Goal: Task Accomplishment & Management: Manage account settings

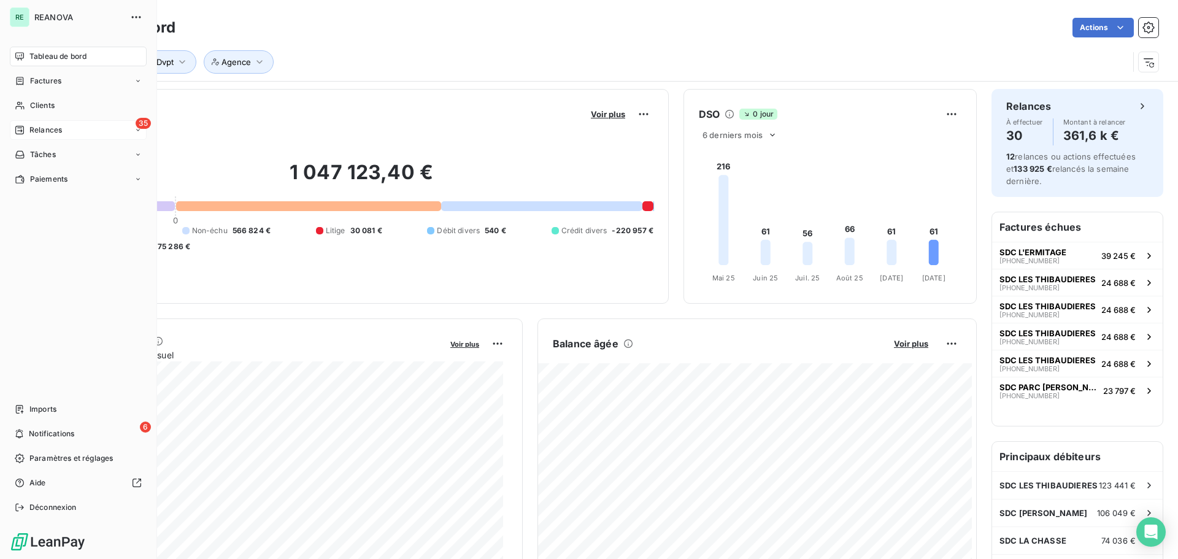
scroll to position [123, 0]
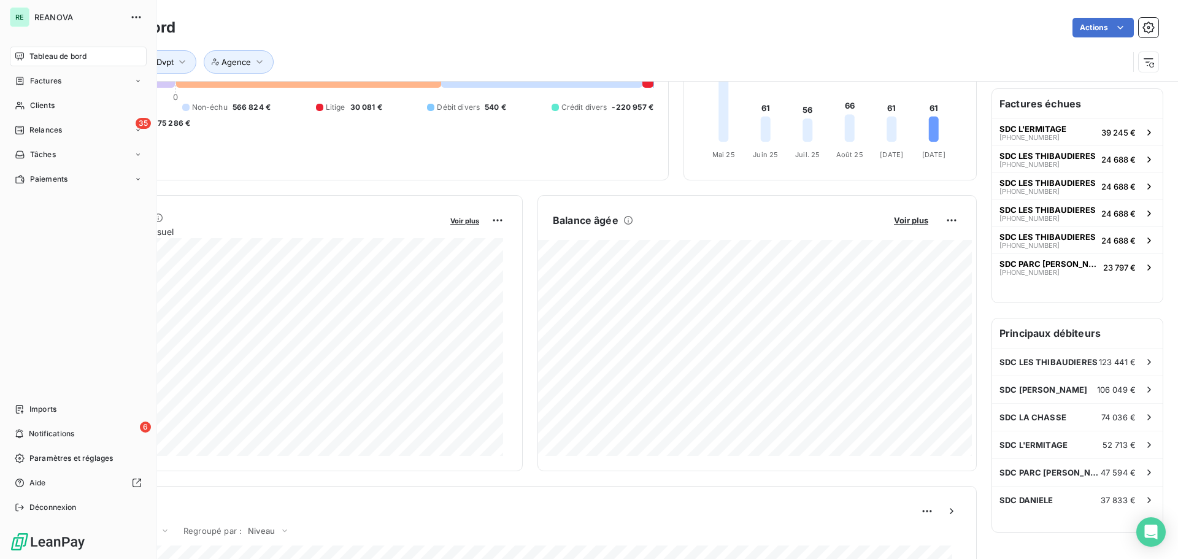
click at [42, 120] on nav "Tableau de bord Factures Clients 35 Relances Tâches Paiements" at bounding box center [78, 118] width 137 height 142
click at [44, 127] on span "Relances" at bounding box center [45, 130] width 33 height 11
click at [50, 152] on span "À effectuer" at bounding box center [49, 154] width 40 height 11
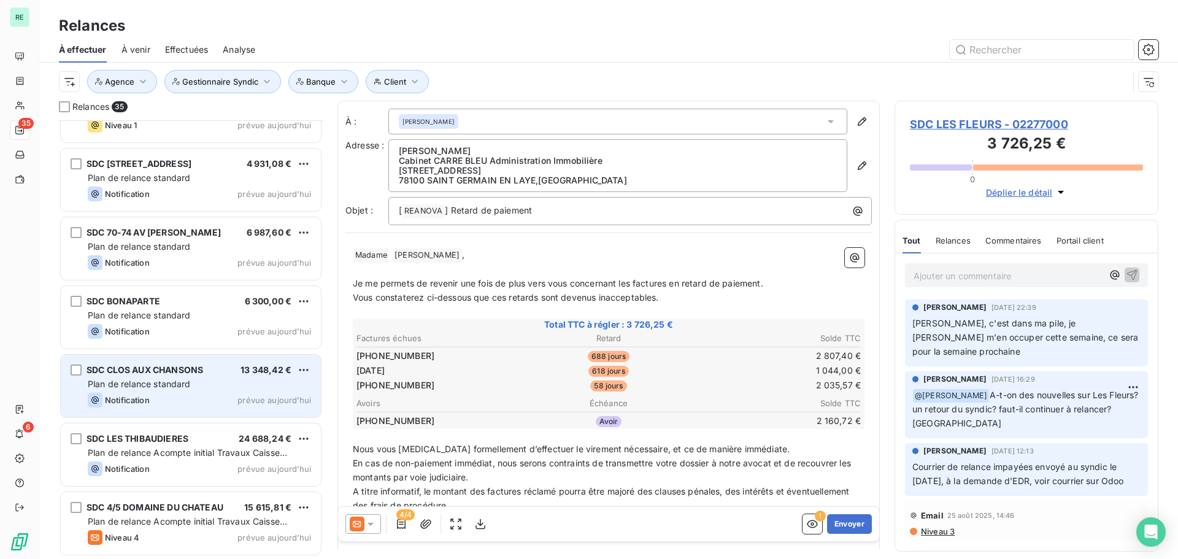
scroll to position [1906, 0]
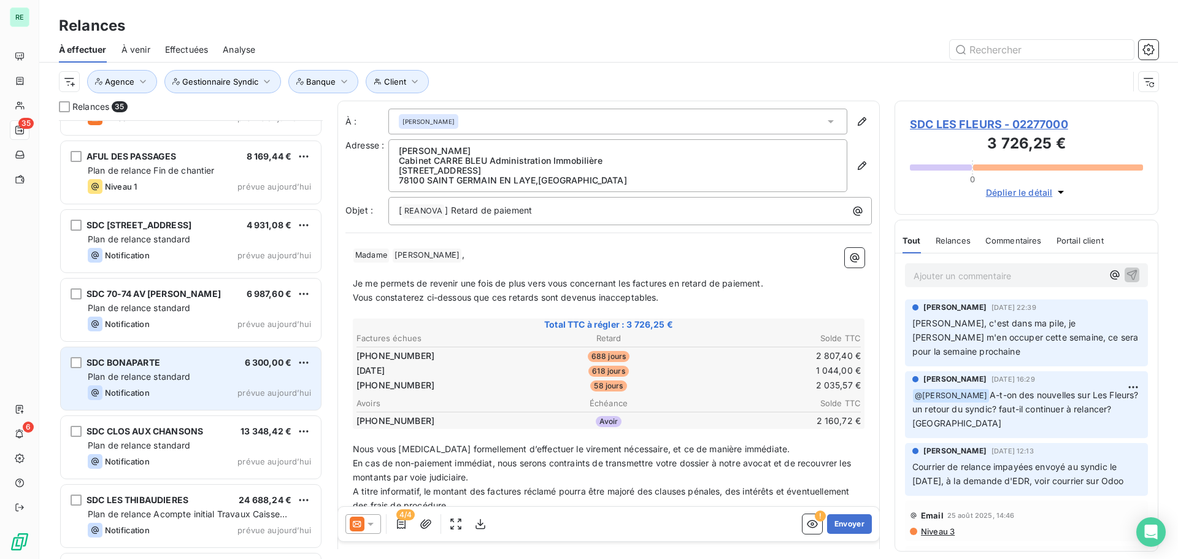
click at [168, 360] on div "SDC BONAPARTE 6 300,00 €" at bounding box center [199, 362] width 223 height 11
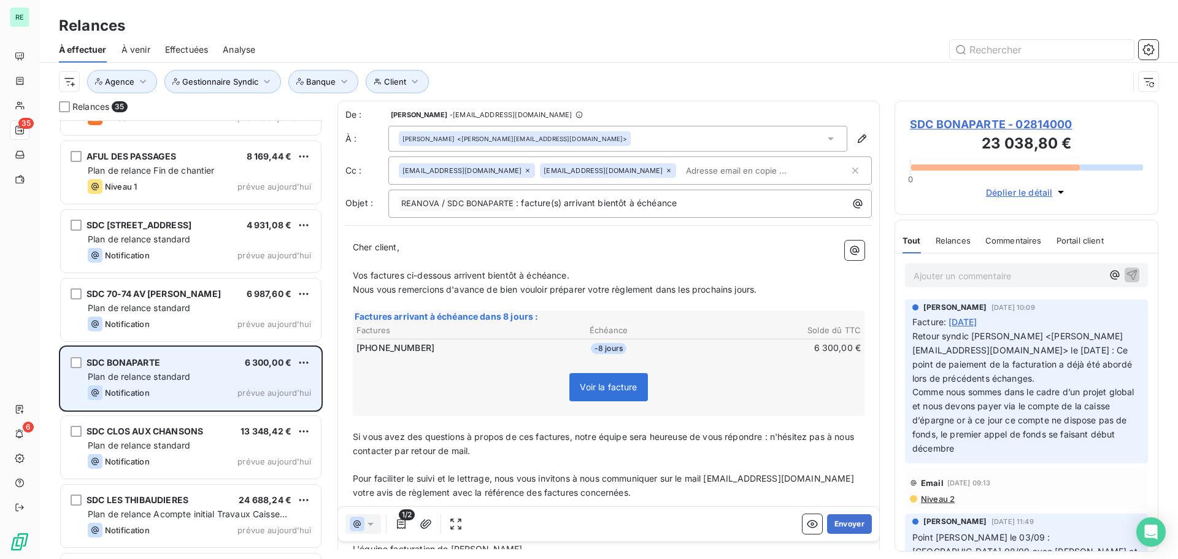
scroll to position [430, 255]
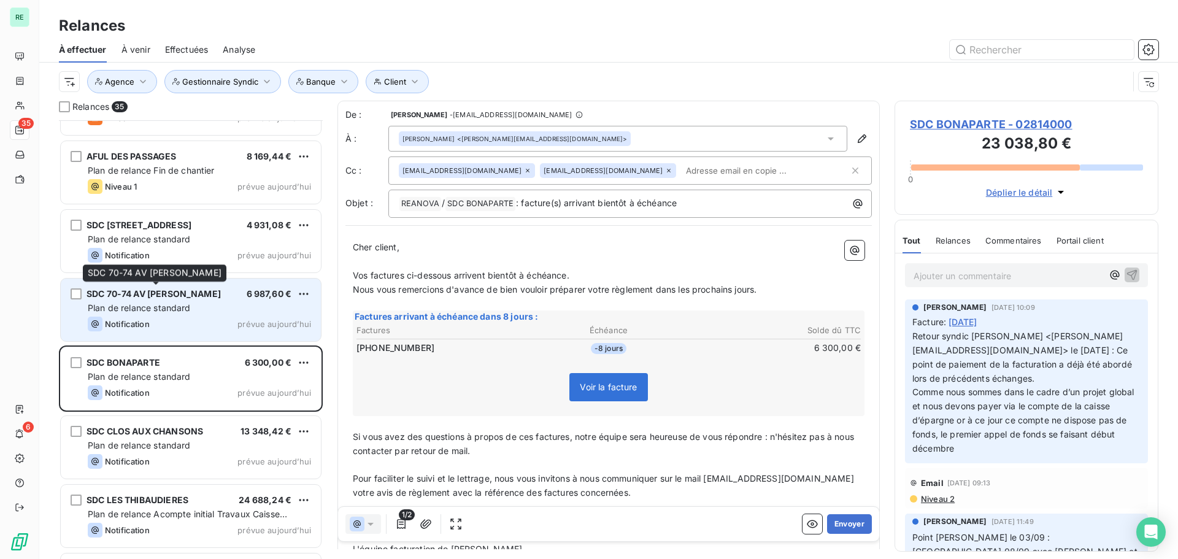
click at [177, 300] on div "SDC 70-74 AV [PERSON_NAME]" at bounding box center [154, 294] width 134 height 12
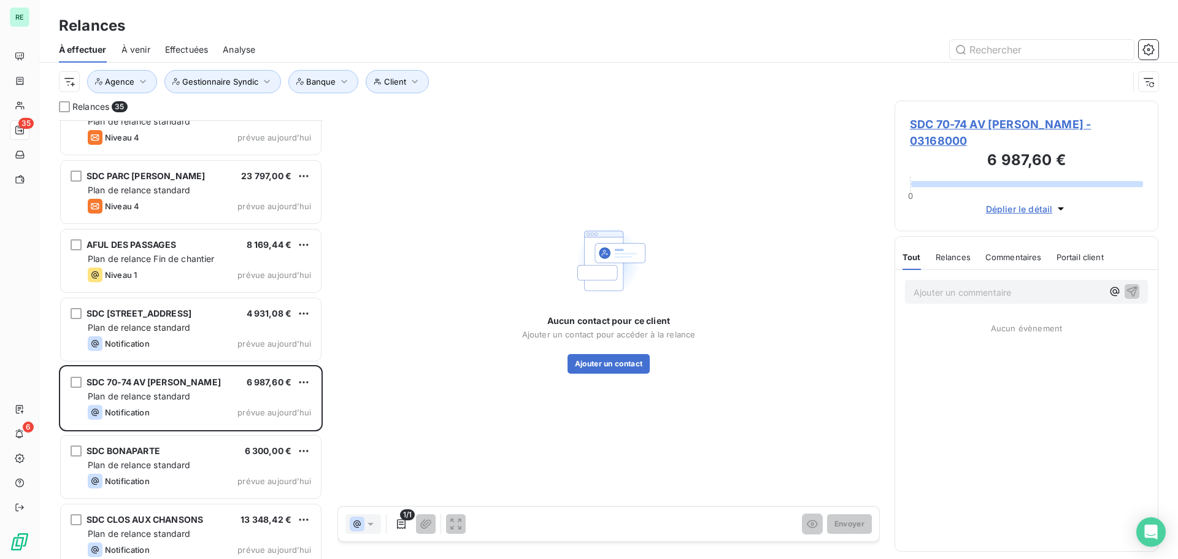
scroll to position [1783, 0]
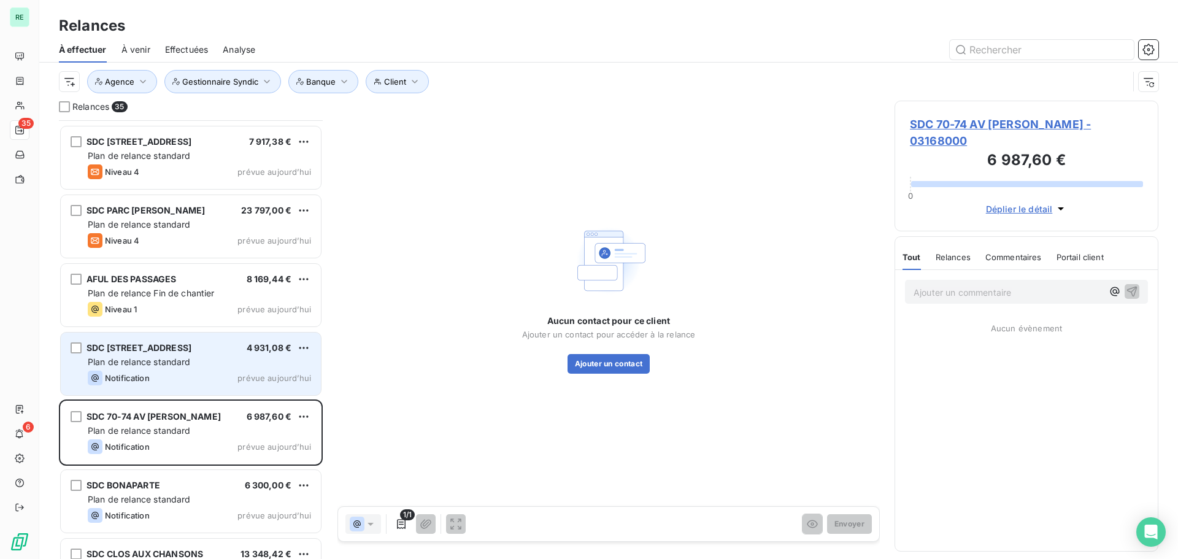
click at [155, 361] on span "Plan de relance standard" at bounding box center [139, 362] width 103 height 10
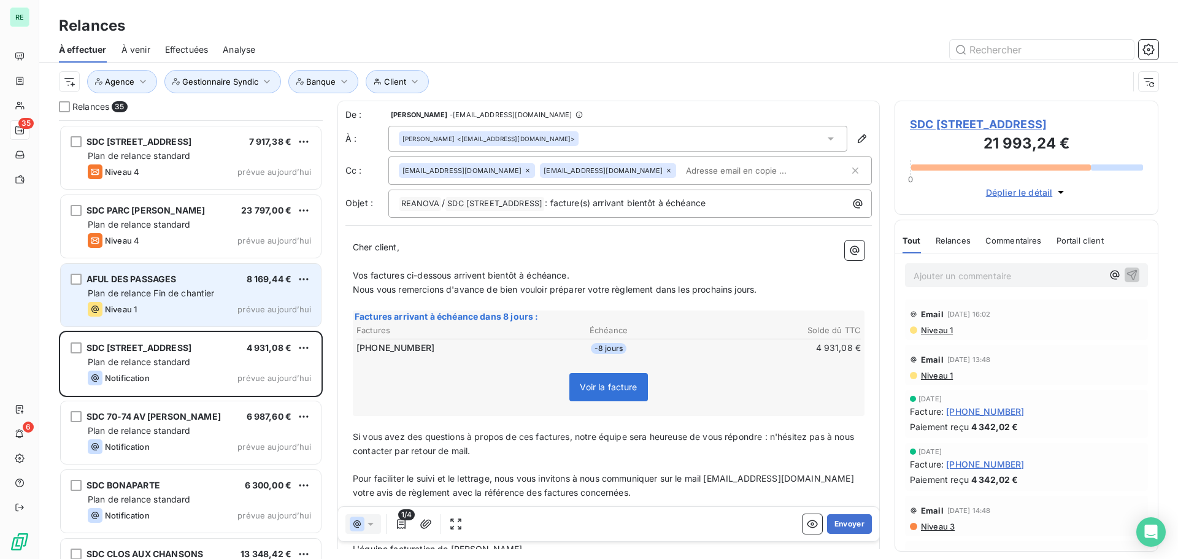
click at [177, 292] on span "Plan de relance Fin de chantier" at bounding box center [151, 293] width 127 height 10
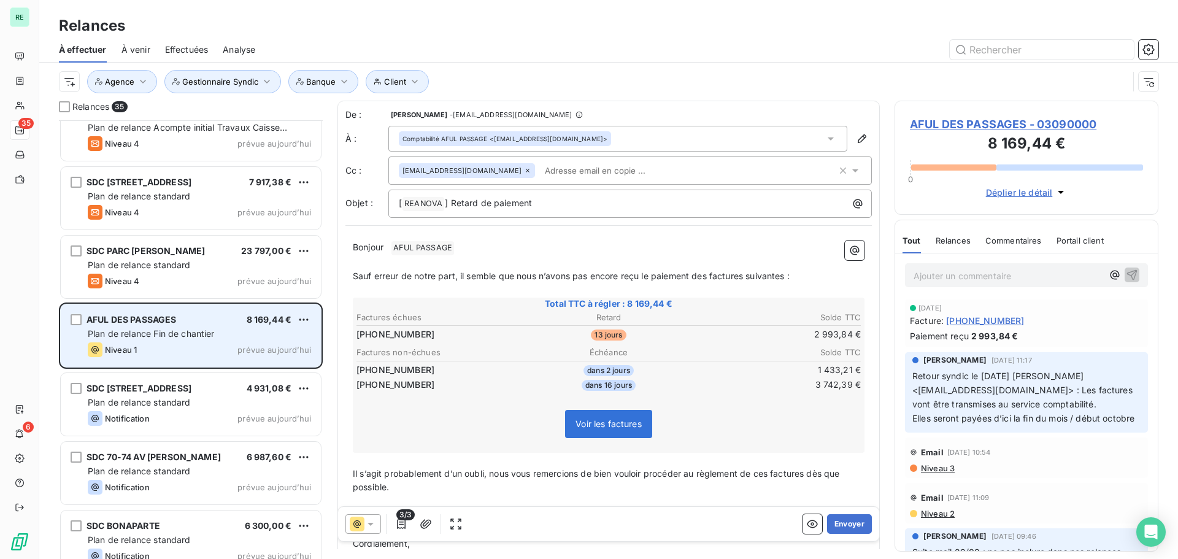
scroll to position [1722, 0]
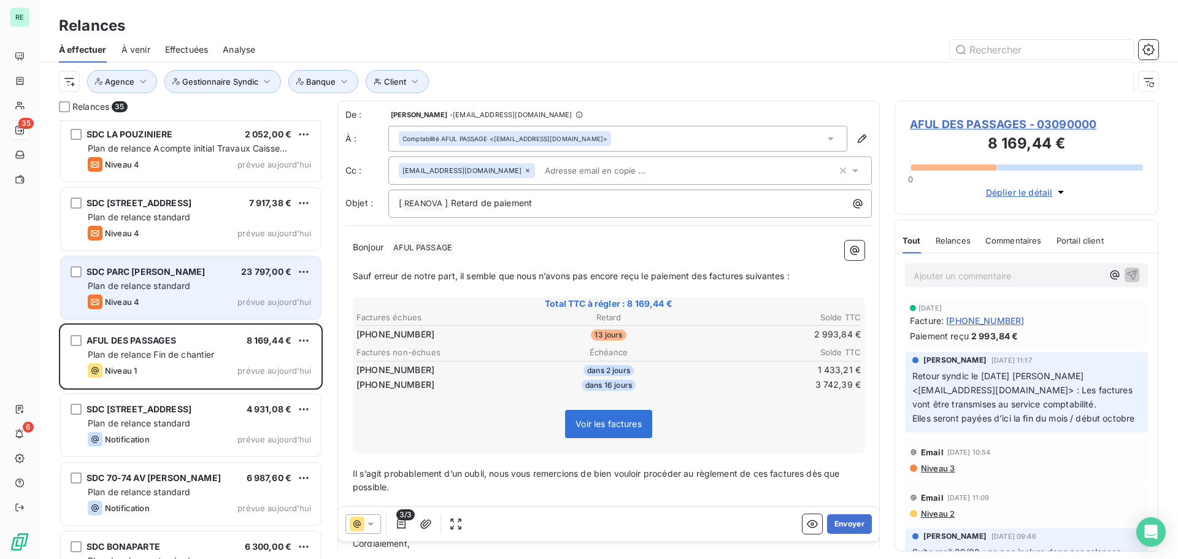
click at [188, 288] on span "Plan de relance standard" at bounding box center [139, 285] width 103 height 10
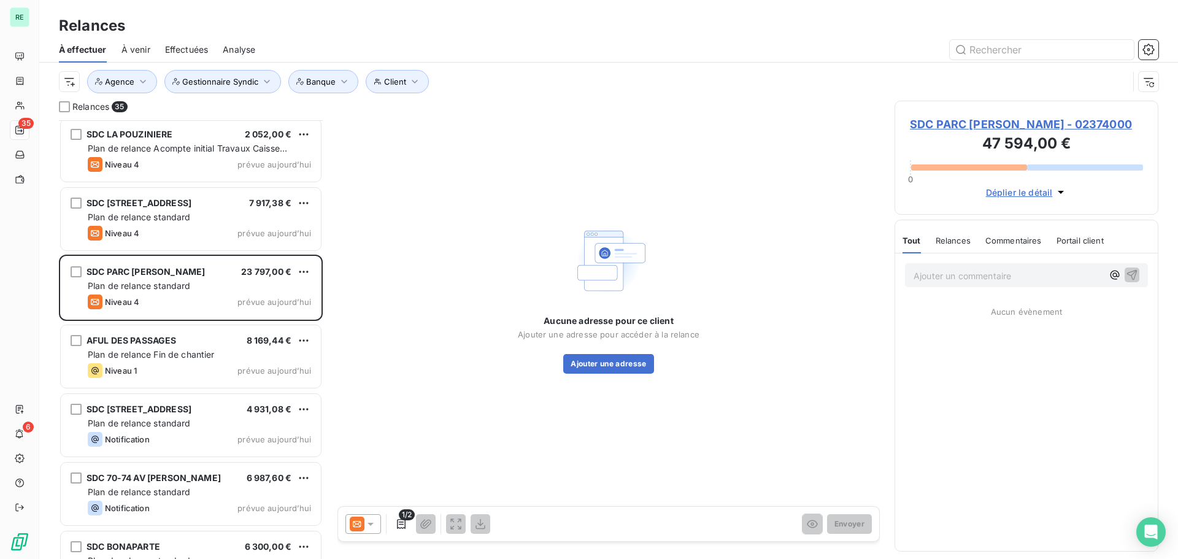
scroll to position [1661, 0]
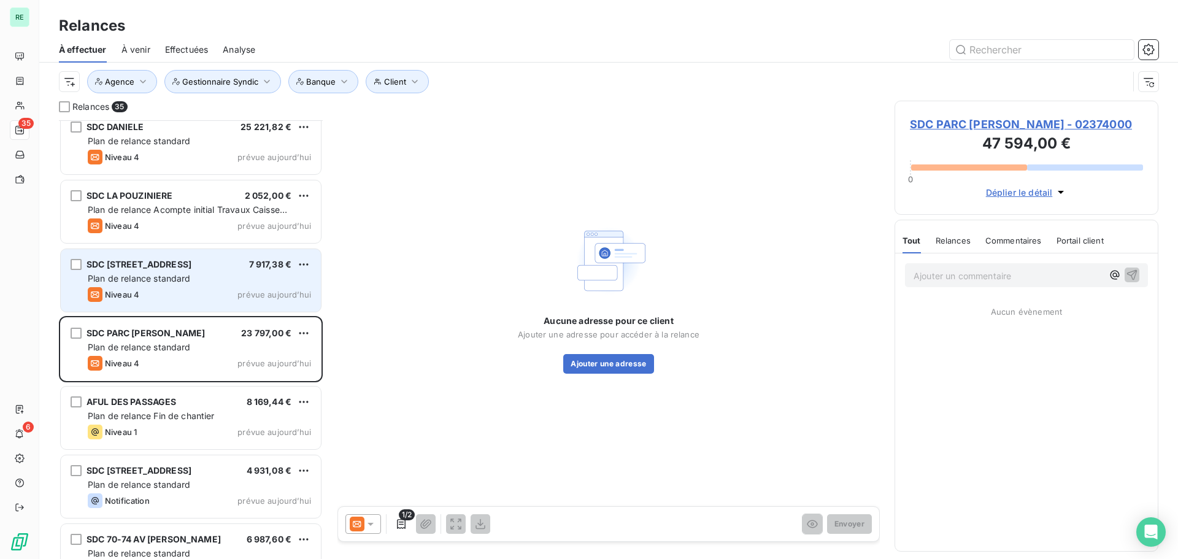
click at [191, 286] on div "SDC [STREET_ADDRESS] 7 917,38 € Plan de relance standard Niveau 4 prévue [DATE]" at bounding box center [191, 280] width 260 height 63
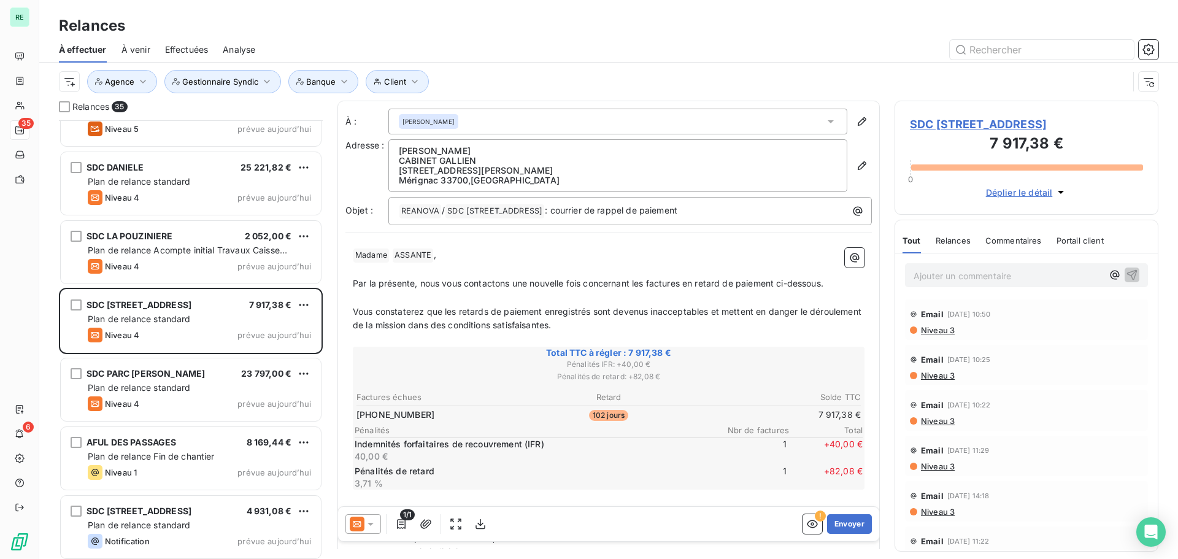
scroll to position [1599, 0]
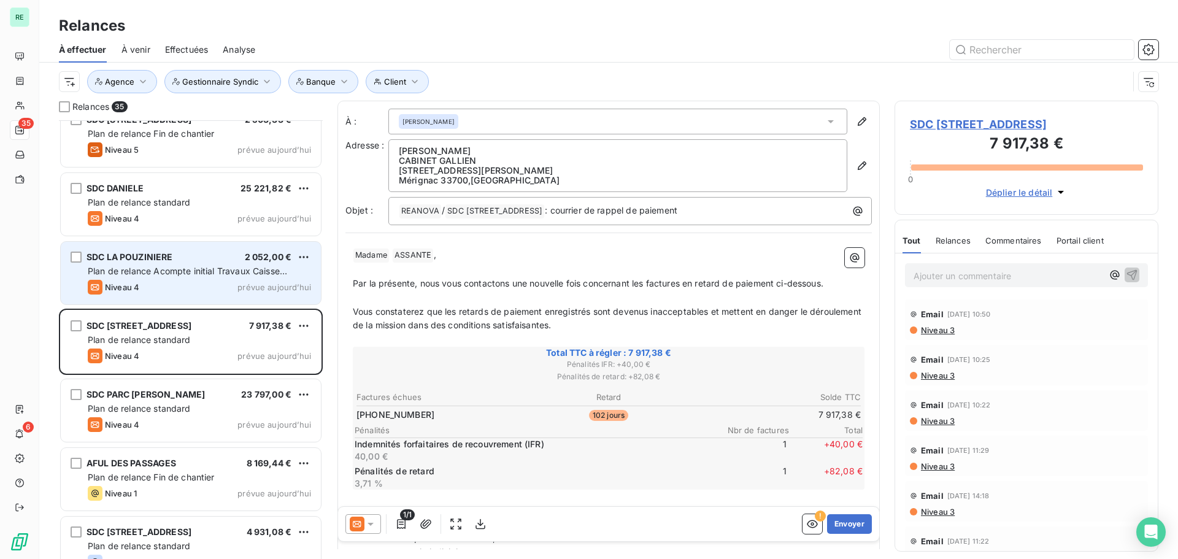
click at [190, 278] on div "SDC LA POUZINIERE 2 052,00 € Plan de relance Acompte initial Travaux Caisse d'E…" at bounding box center [191, 273] width 260 height 63
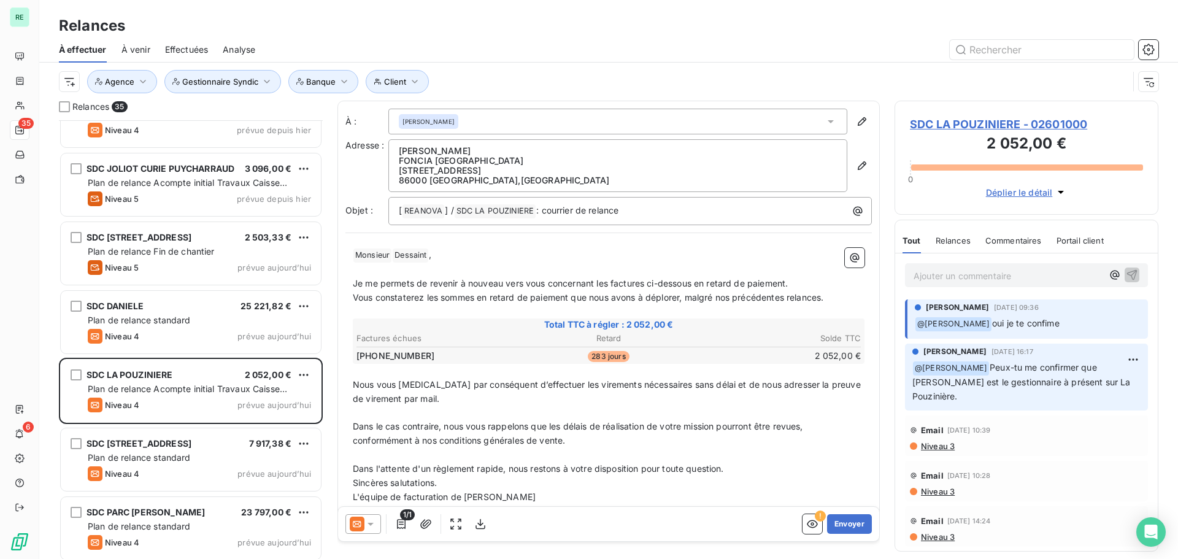
scroll to position [1477, 0]
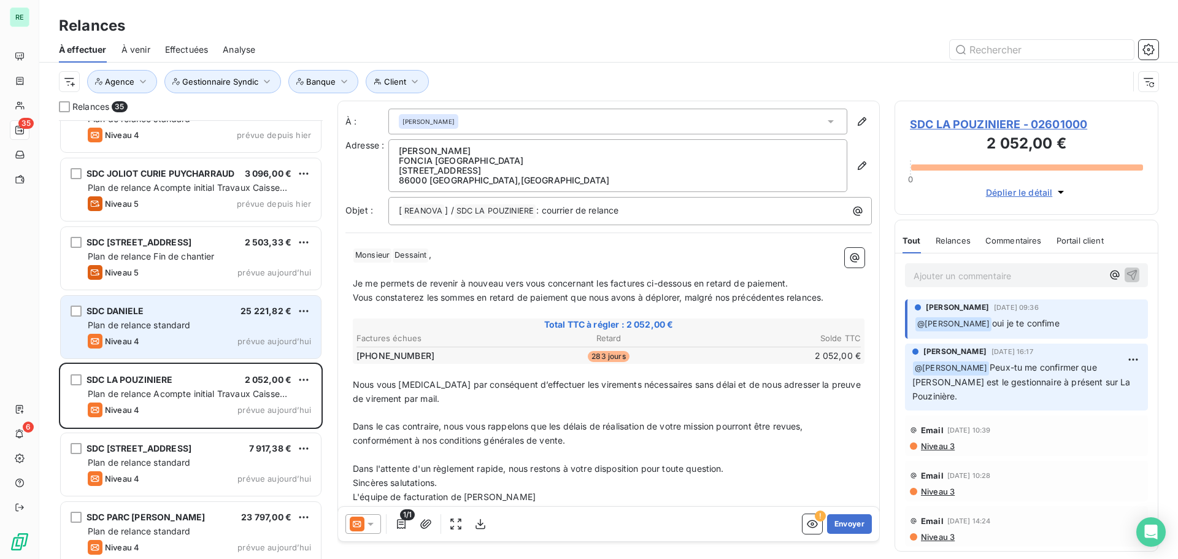
click at [181, 318] on div "SDC [PERSON_NAME] 25 221,82 € Plan de relance standard Niveau 4 prévue [DATE]" at bounding box center [191, 327] width 260 height 63
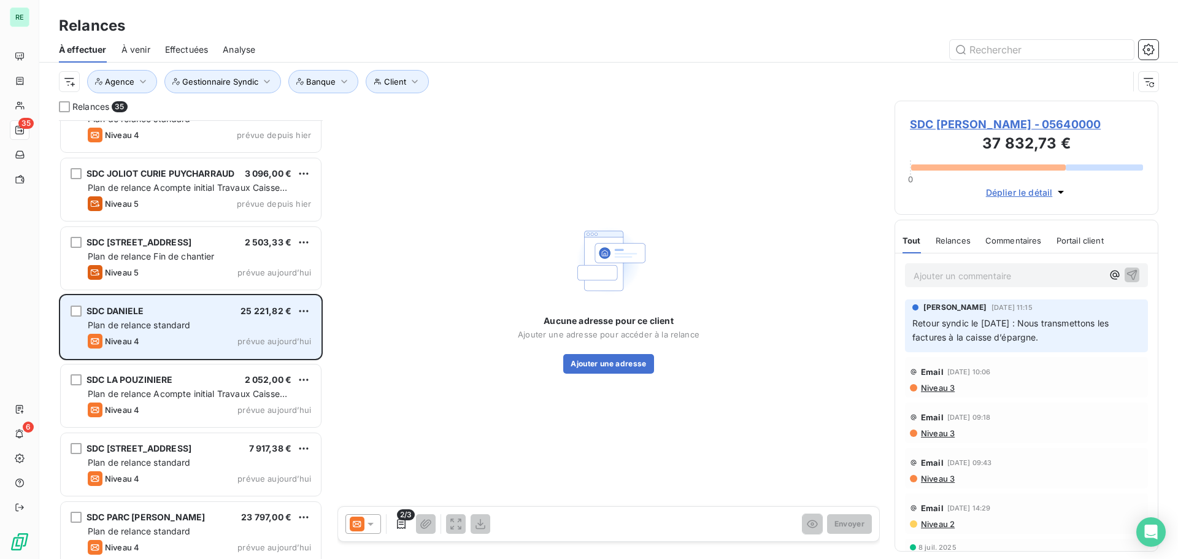
scroll to position [1354, 0]
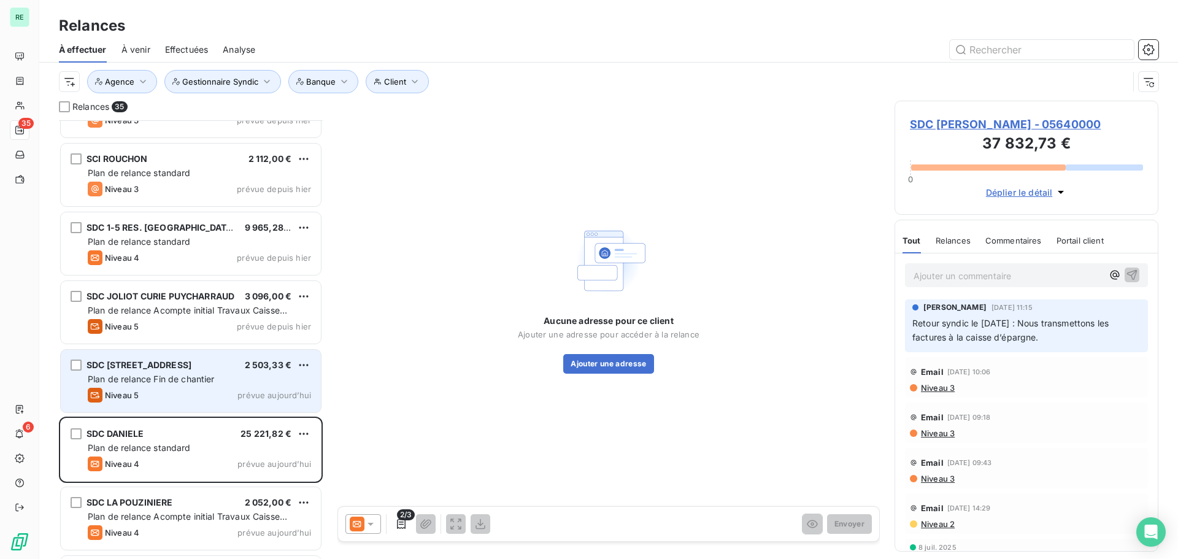
click at [201, 379] on span "Plan de relance Fin de chantier" at bounding box center [151, 379] width 127 height 10
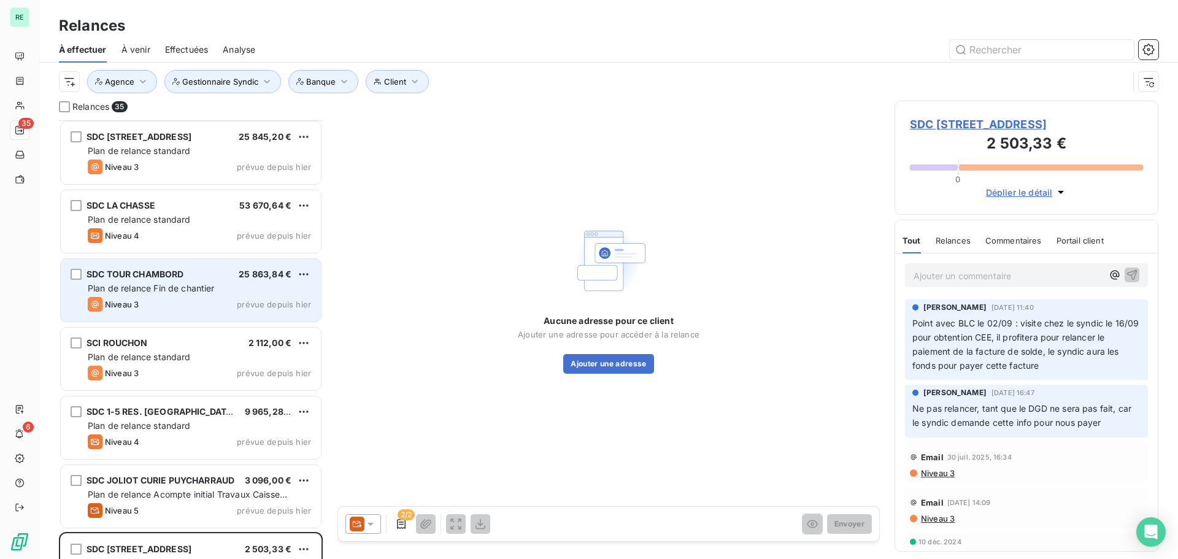
scroll to position [1231, 0]
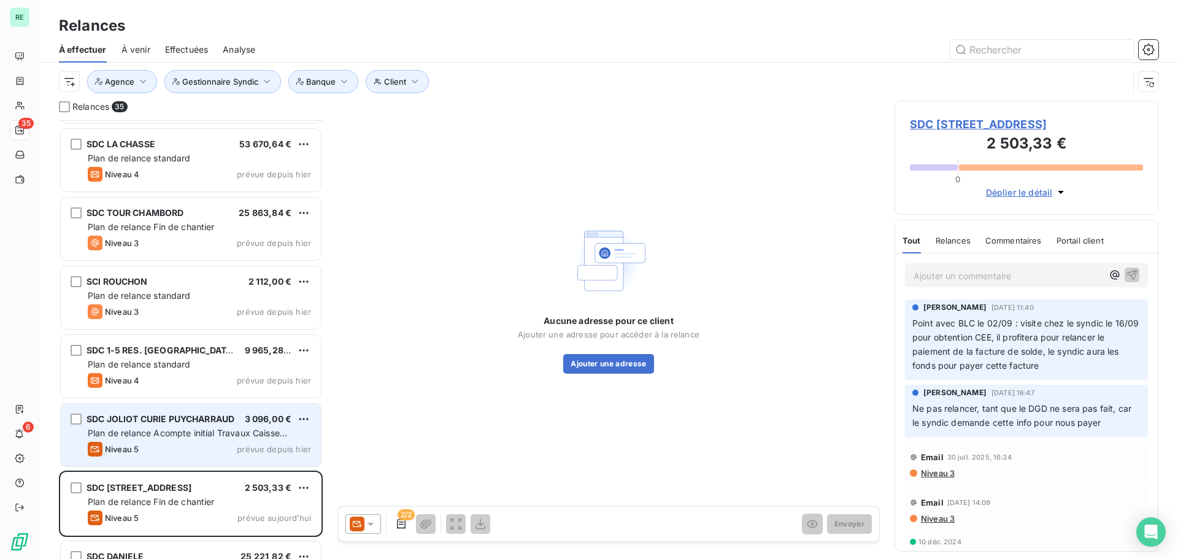
click at [169, 422] on span "SDC JOLIOT CURIE PUYCHARRAUD" at bounding box center [161, 419] width 148 height 10
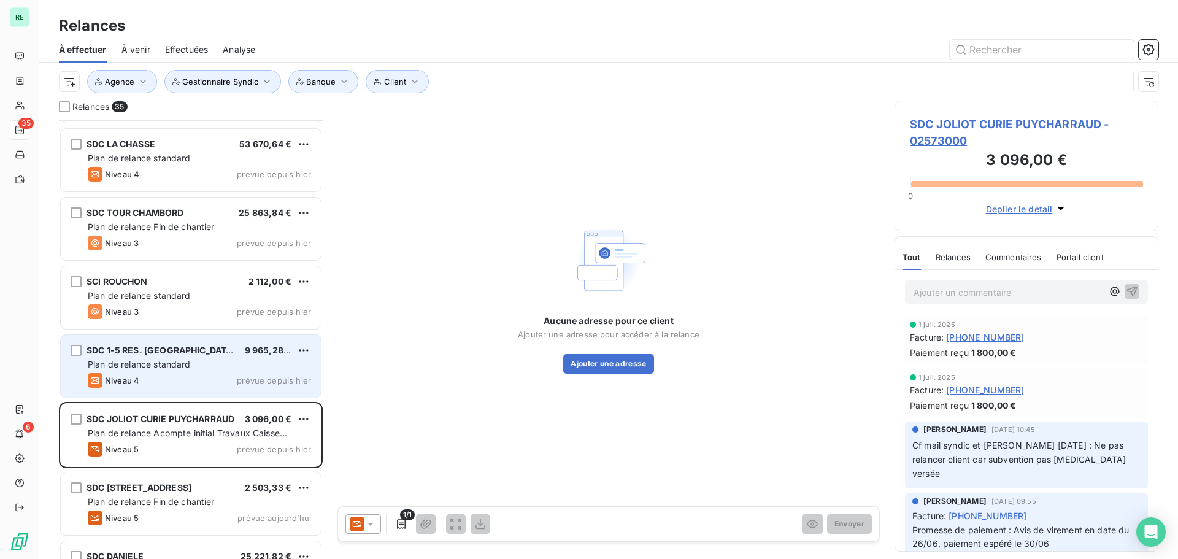
scroll to position [1170, 0]
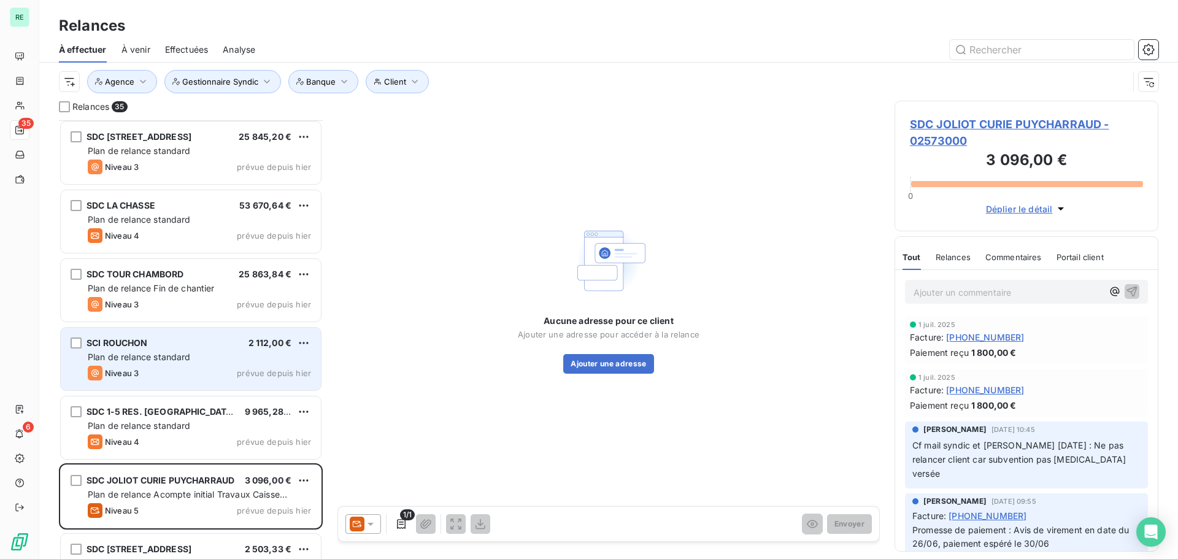
click at [185, 351] on div "Plan de relance standard" at bounding box center [199, 357] width 223 height 12
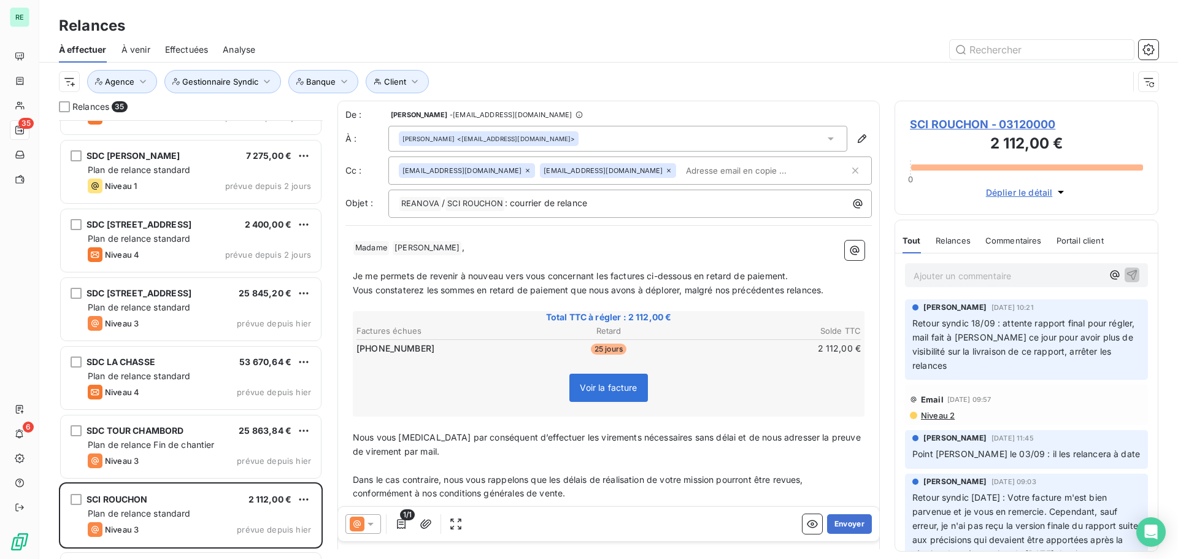
scroll to position [986, 0]
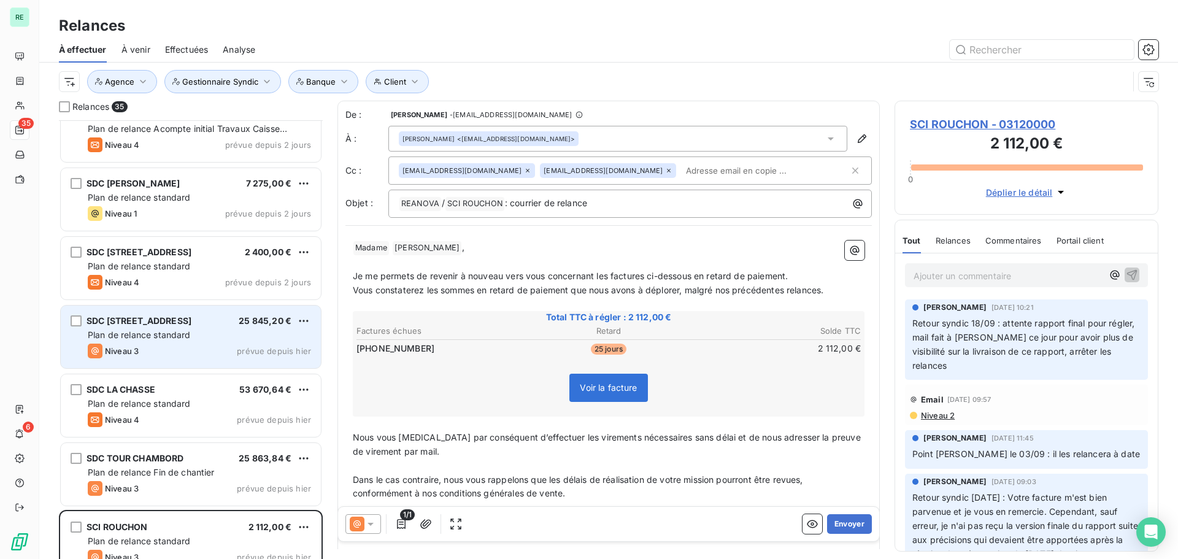
click at [172, 326] on div "SDC [STREET_ADDRESS]" at bounding box center [139, 321] width 105 height 12
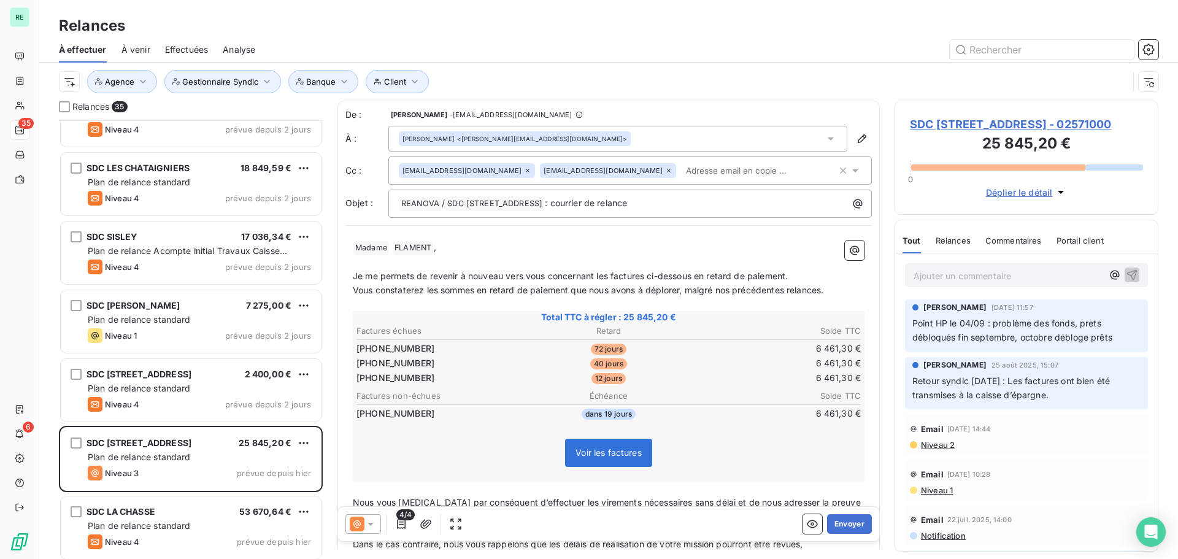
scroll to position [863, 0]
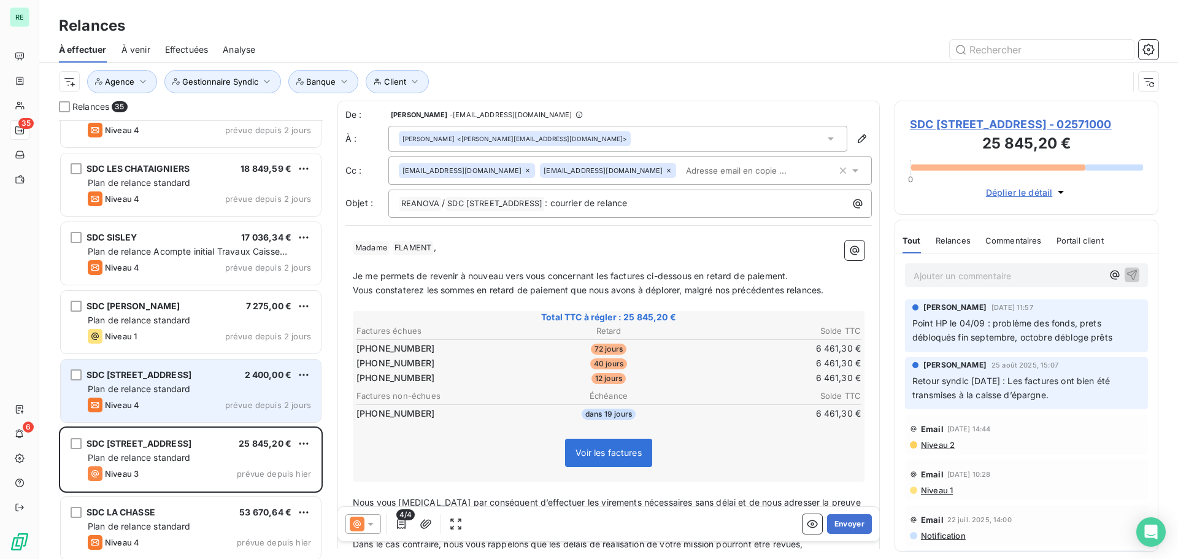
click at [176, 389] on span "Plan de relance standard" at bounding box center [139, 389] width 103 height 10
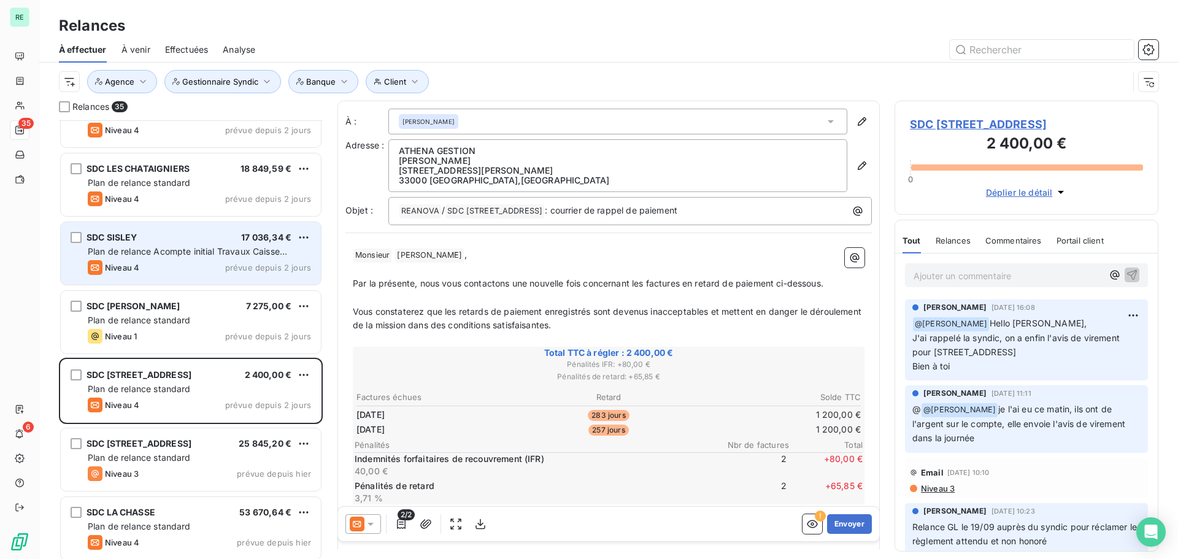
scroll to position [740, 0]
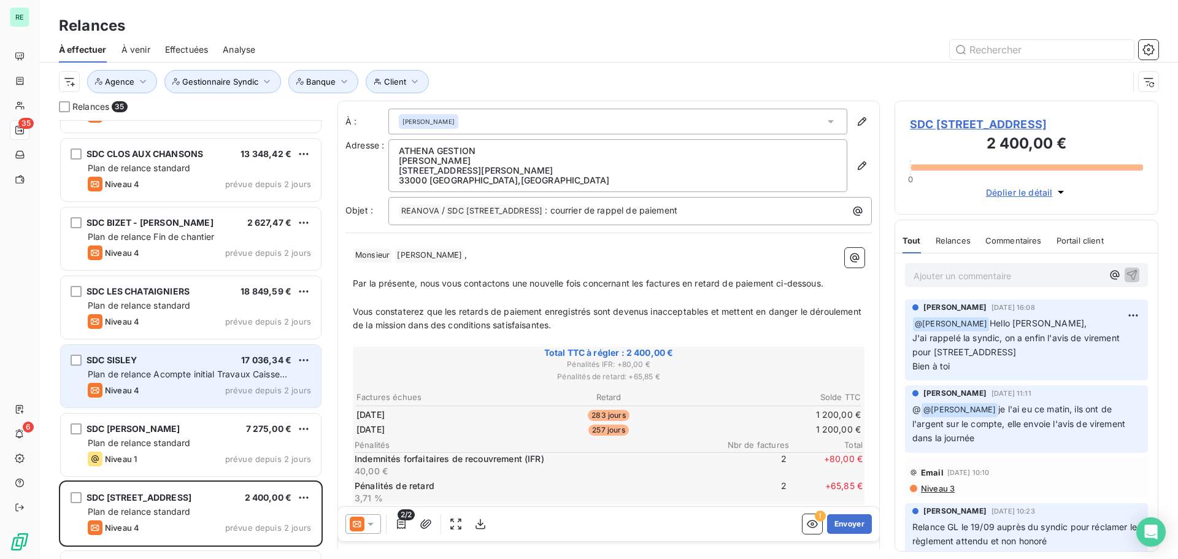
click at [182, 366] on div "SDC SISLEY 17 036,34 € Plan de relance Acompte initial Travaux Caisse d'Epargne…" at bounding box center [191, 376] width 260 height 63
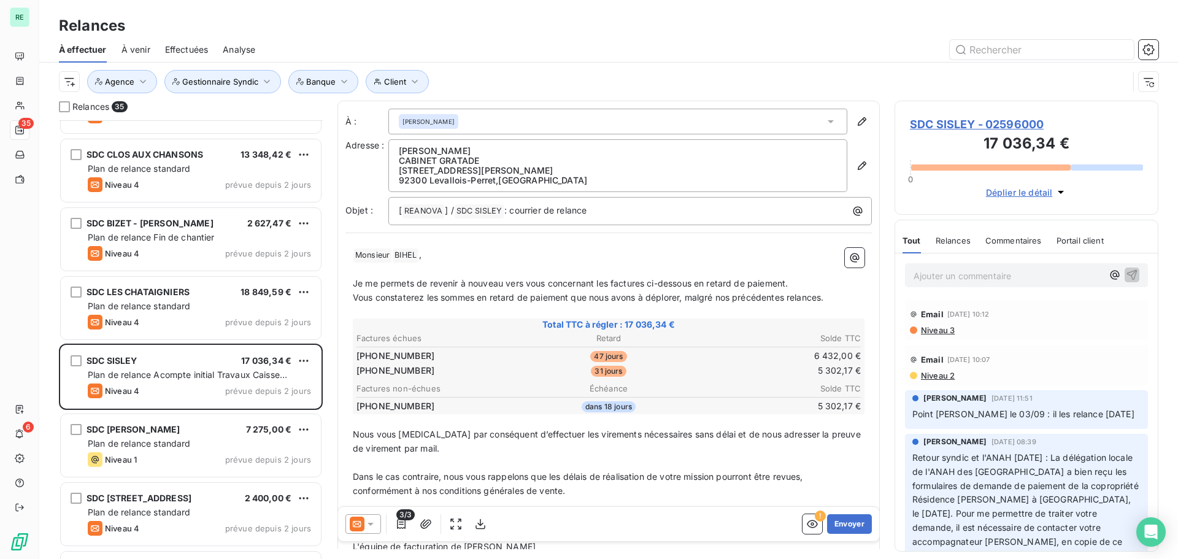
scroll to position [740, 0]
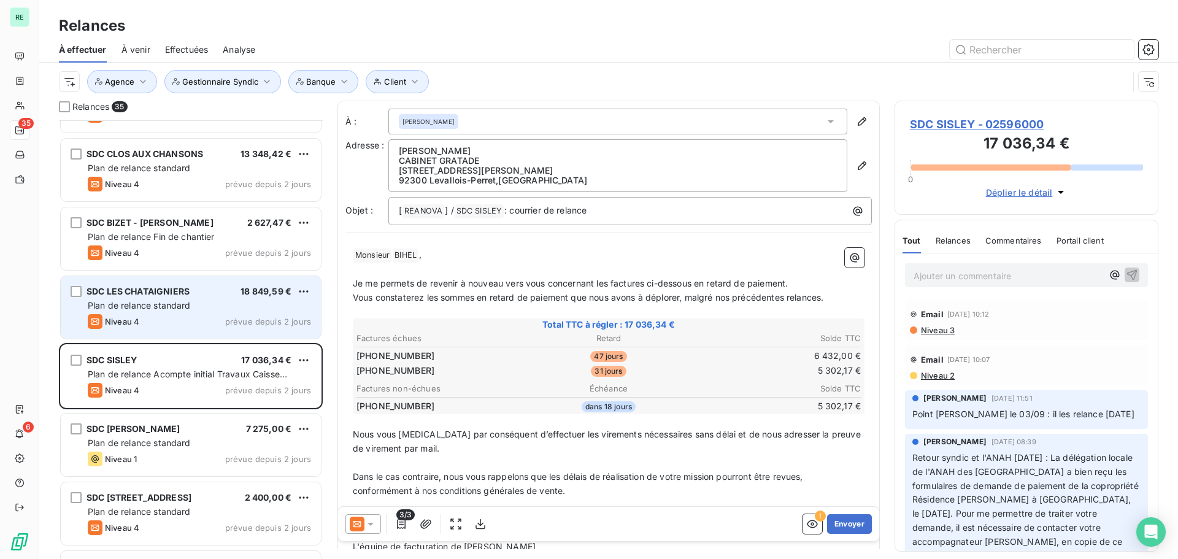
click at [161, 304] on span "Plan de relance standard" at bounding box center [139, 305] width 103 height 10
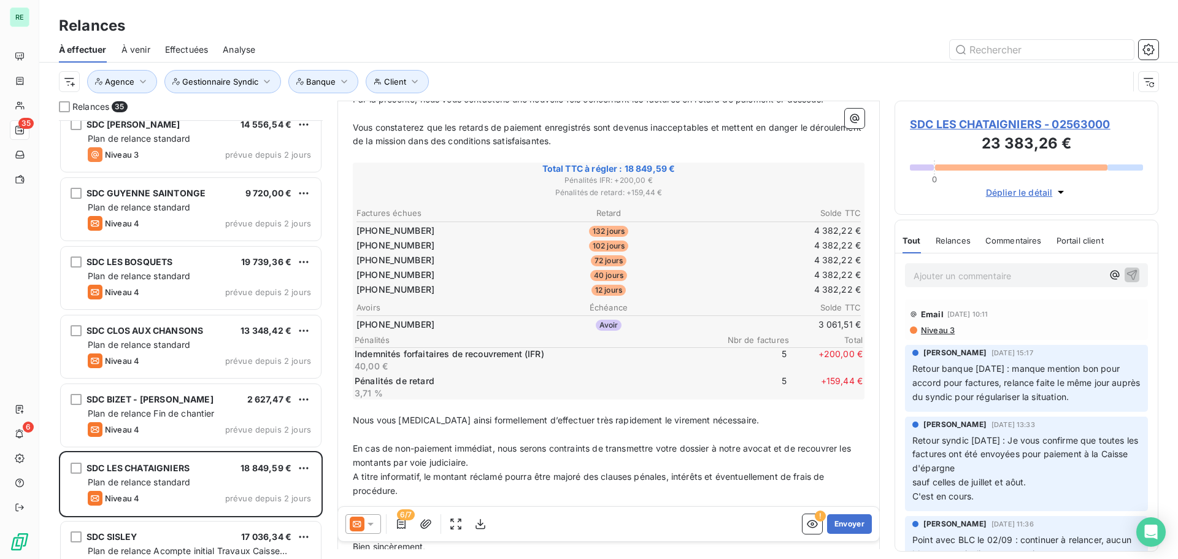
scroll to position [556, 0]
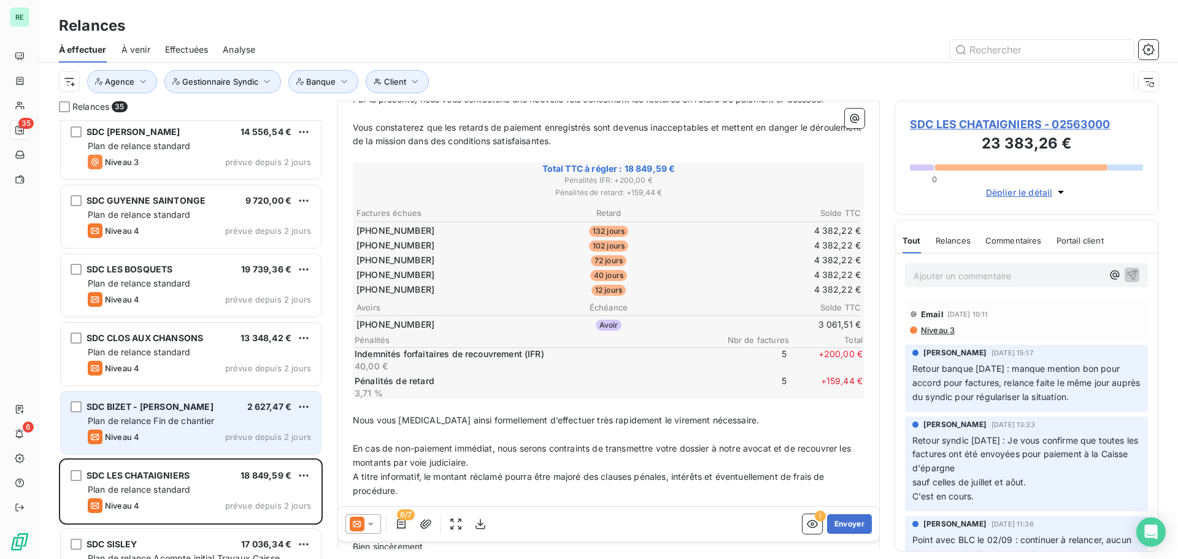
click at [194, 425] on span "Plan de relance Fin de chantier" at bounding box center [151, 420] width 127 height 10
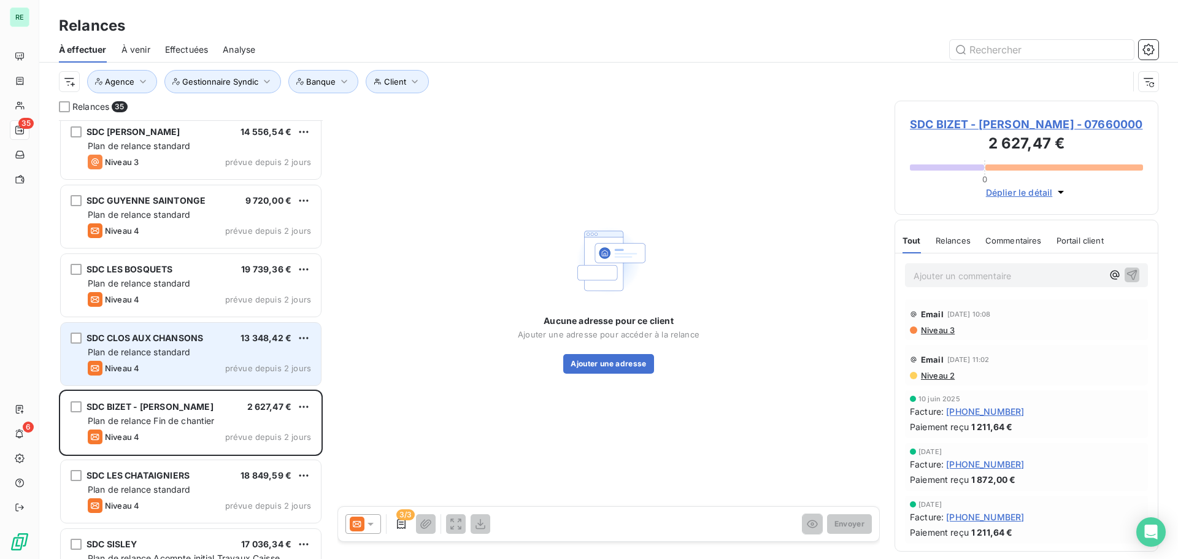
click at [203, 341] on span "SDC CLOS AUX CHANSONS" at bounding box center [145, 338] width 117 height 10
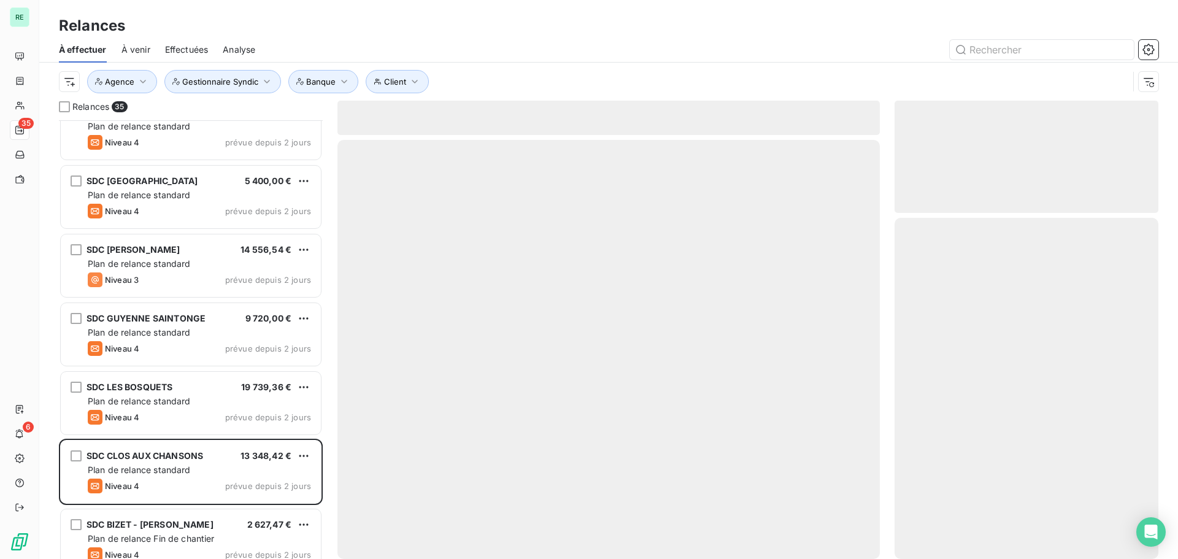
scroll to position [433, 0]
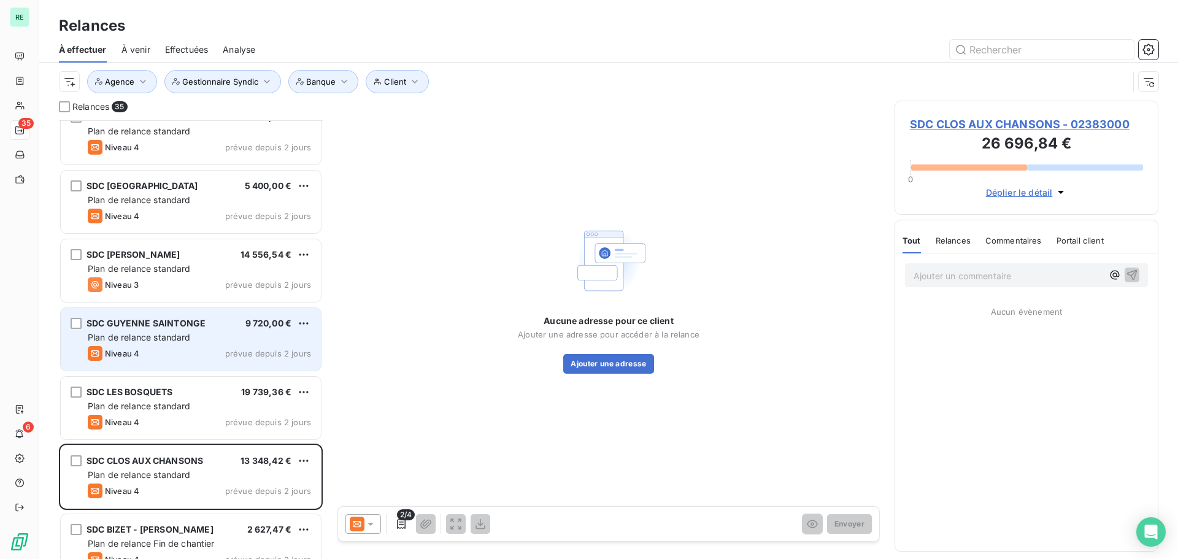
click at [195, 322] on span "SDC GUYENNE SAINTONGE" at bounding box center [146, 323] width 119 height 10
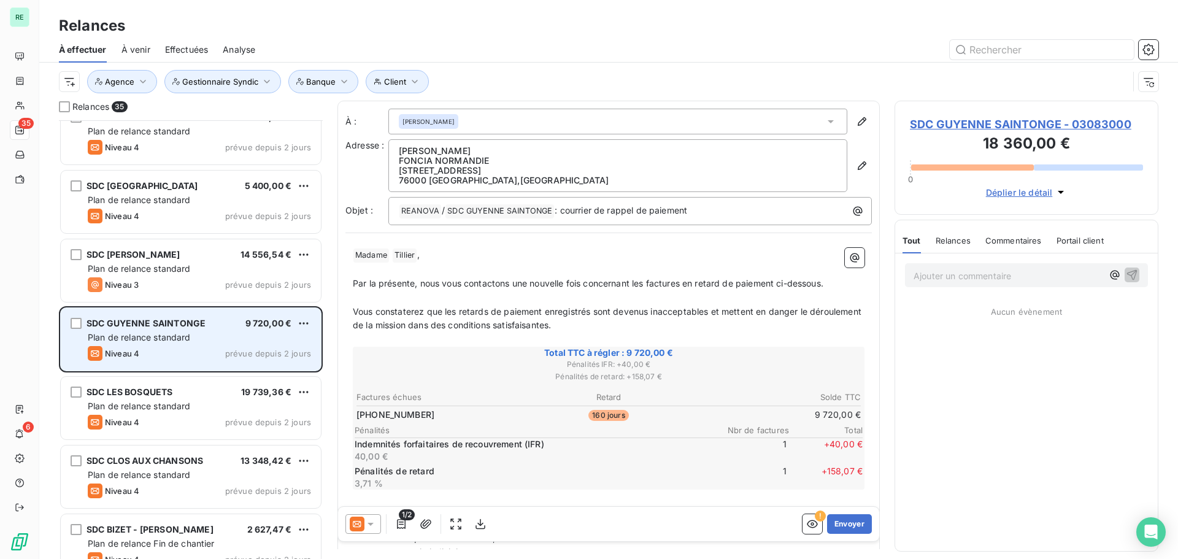
scroll to position [249, 0]
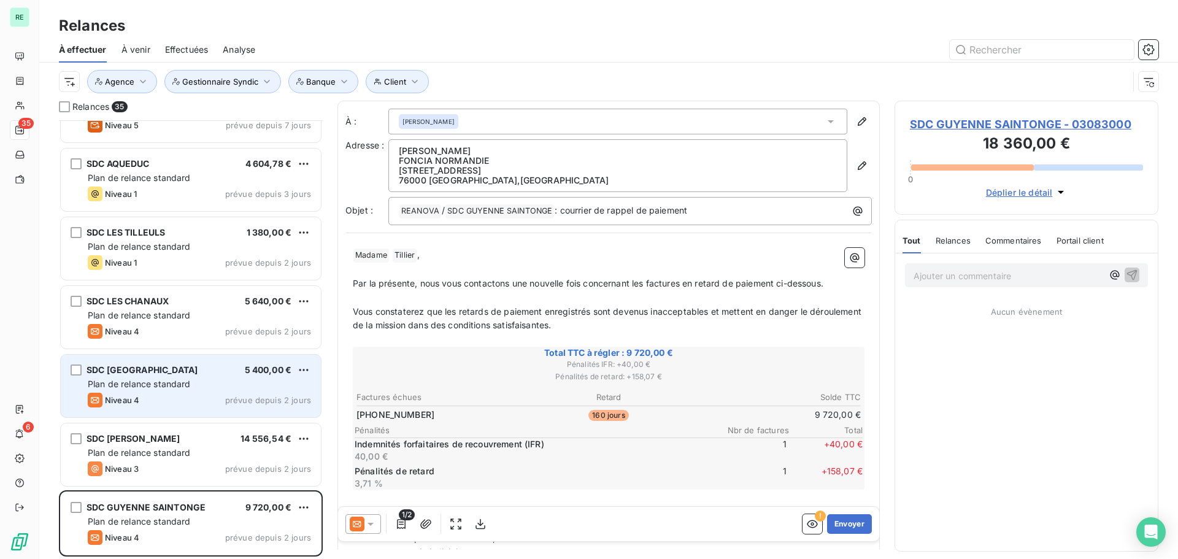
click at [198, 385] on div "Plan de relance standard" at bounding box center [199, 384] width 223 height 12
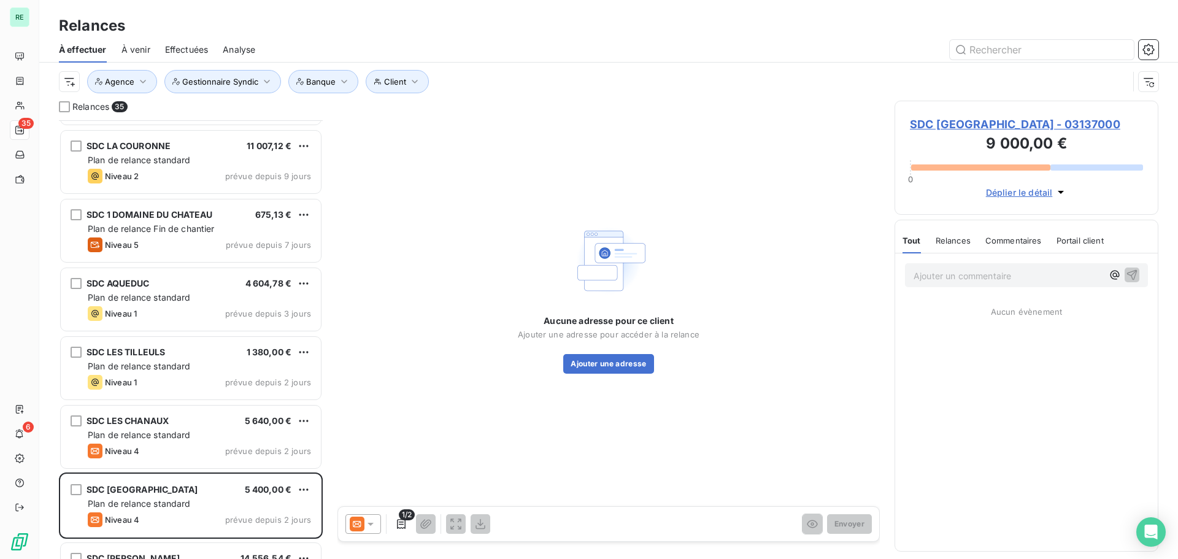
scroll to position [126, 0]
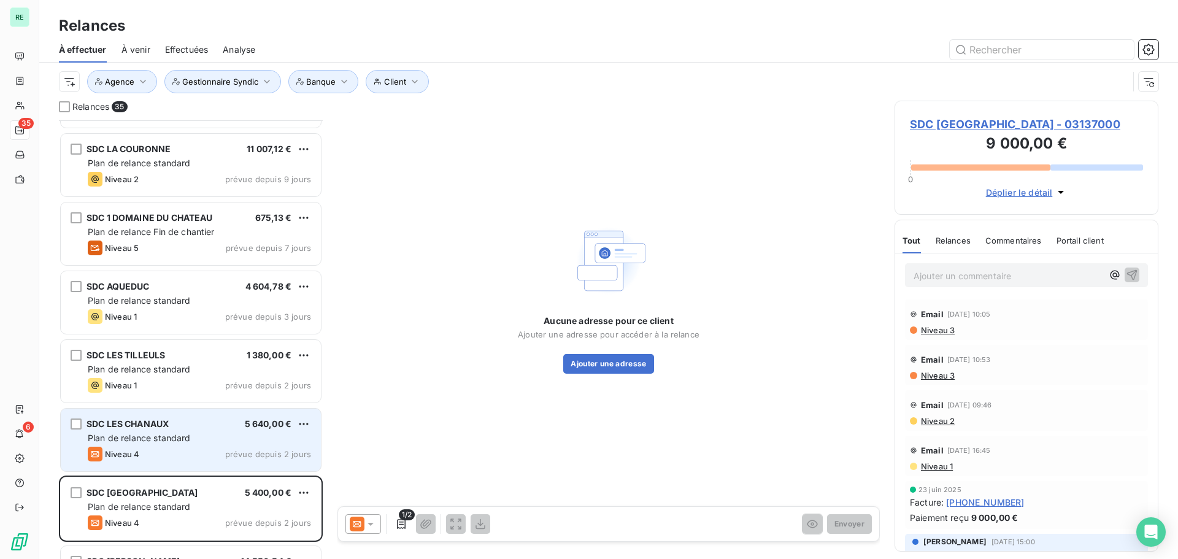
click at [182, 443] on div "Plan de relance standard" at bounding box center [199, 438] width 223 height 12
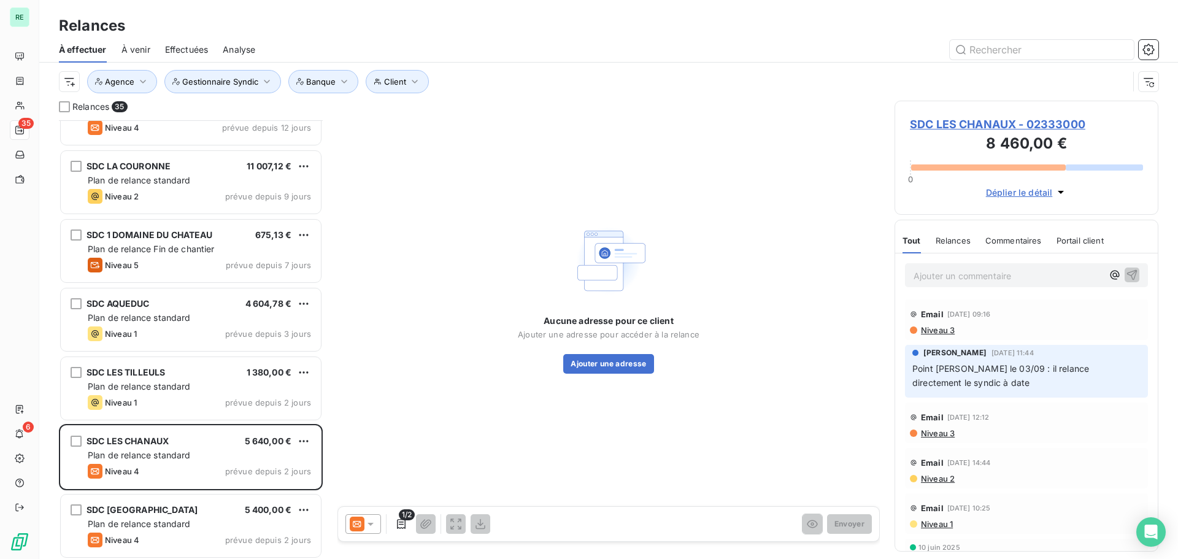
scroll to position [185, 0]
